Goal: Browse casually: Explore the website without a specific task or goal

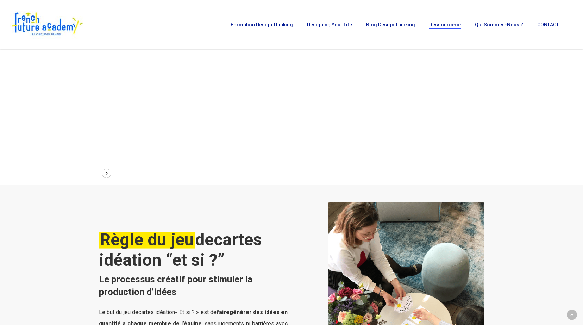
scroll to position [269, 0]
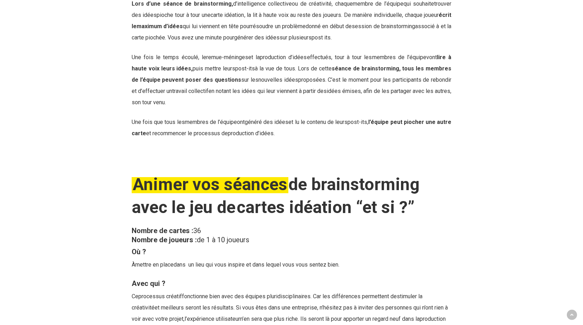
scroll to position [947, 0]
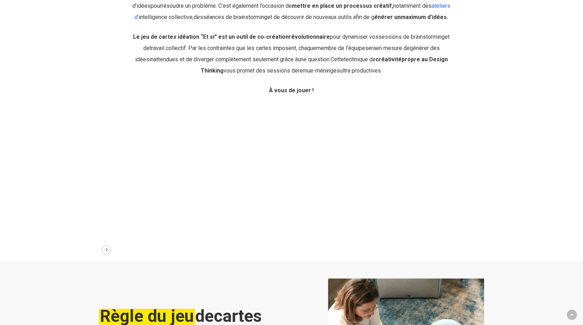
scroll to position [386, 0]
